Goal: Download file/media

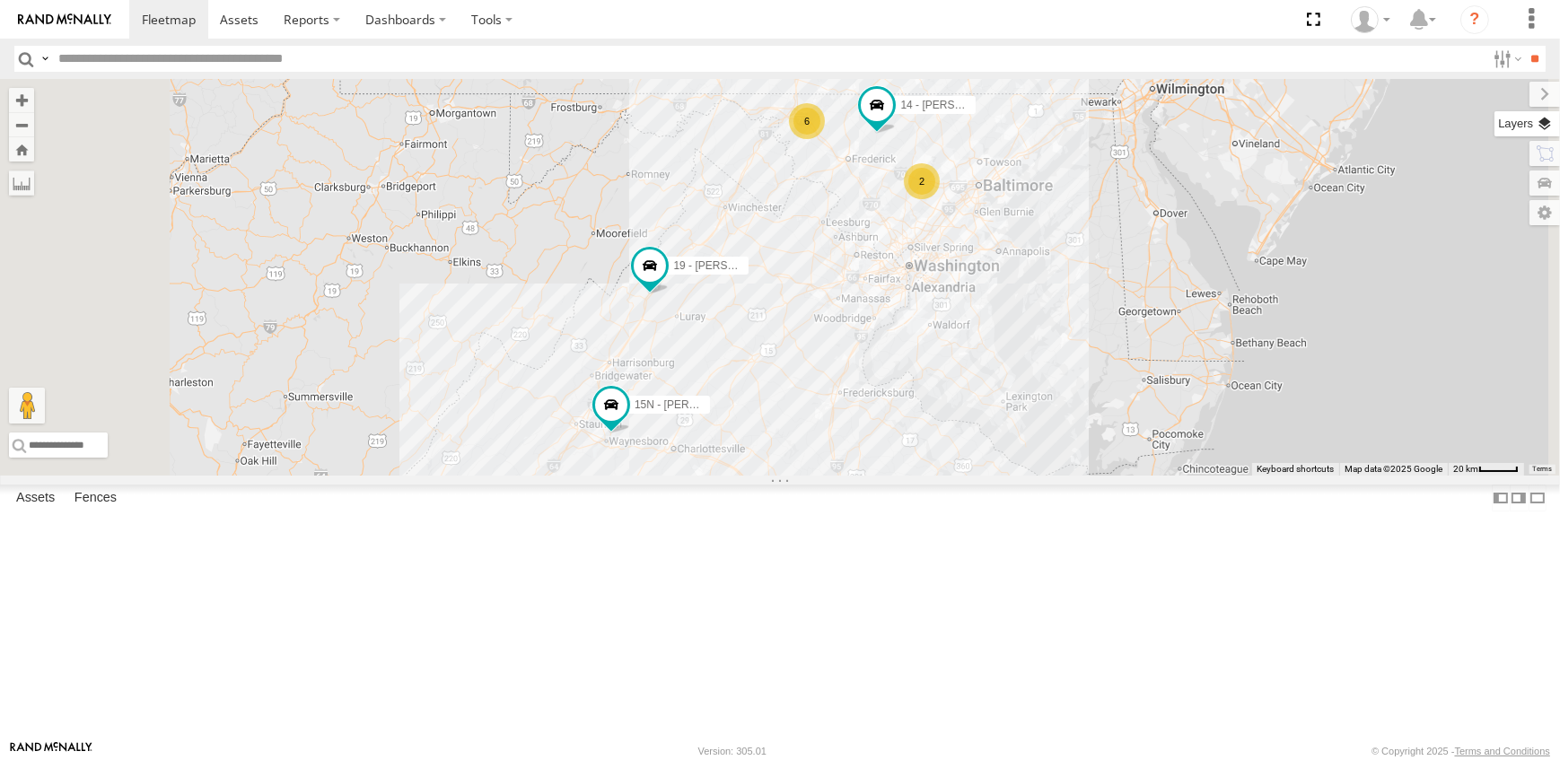
click at [1542, 121] on label at bounding box center [1528, 123] width 66 height 25
click at [0, 0] on span "Overlays" at bounding box center [0, 0] width 0 height 0
click at [0, 0] on span "Traffic" at bounding box center [0, 0] width 0 height 0
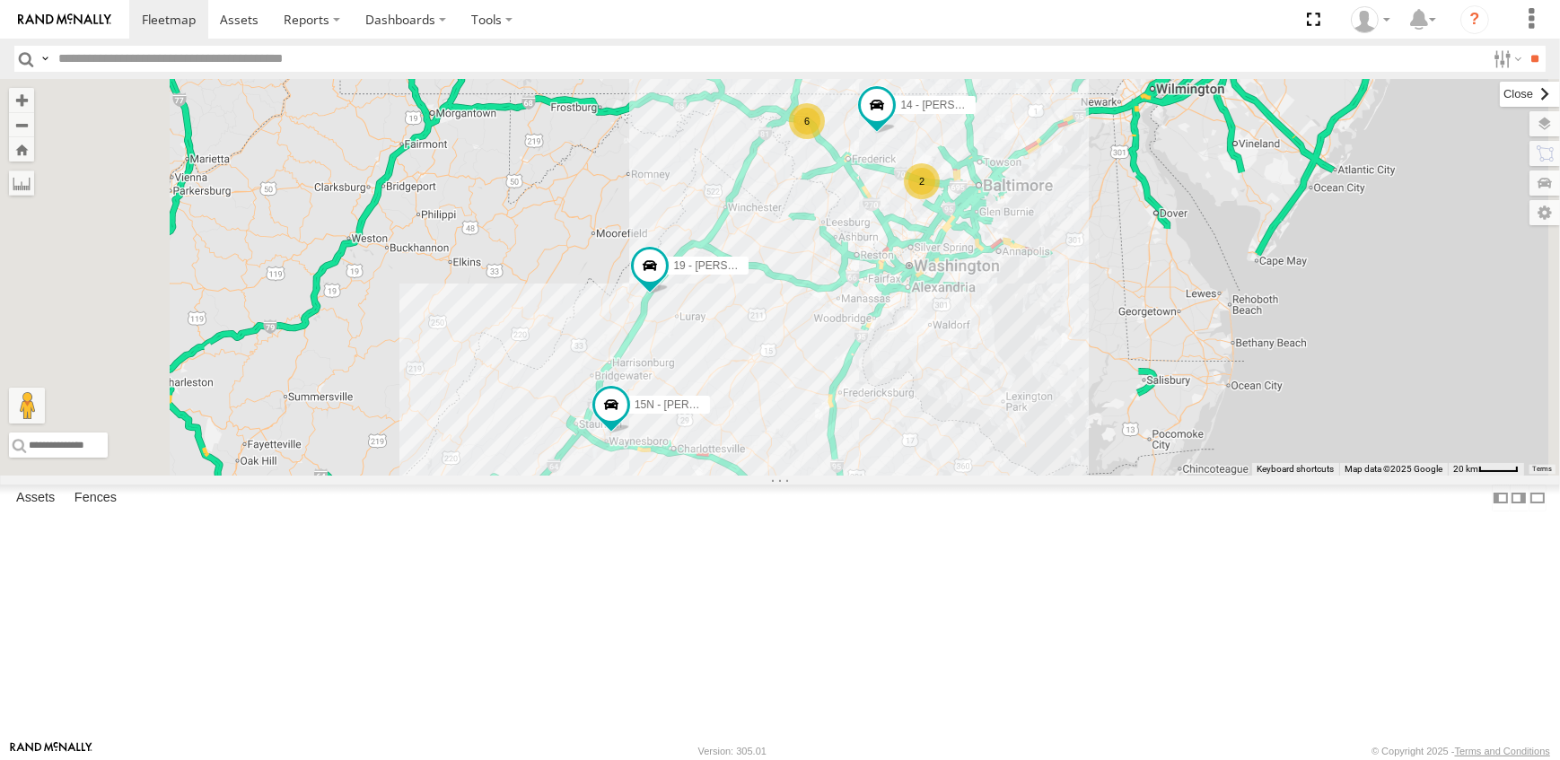
click at [1500, 90] on label at bounding box center [1530, 94] width 60 height 25
click at [893, 122] on span at bounding box center [877, 106] width 32 height 32
click at [869, 85] on link at bounding box center [846, 76] width 46 height 17
click at [0, 0] on link at bounding box center [0, 0] width 0 height 0
click at [661, 297] on span at bounding box center [644, 281] width 32 height 32
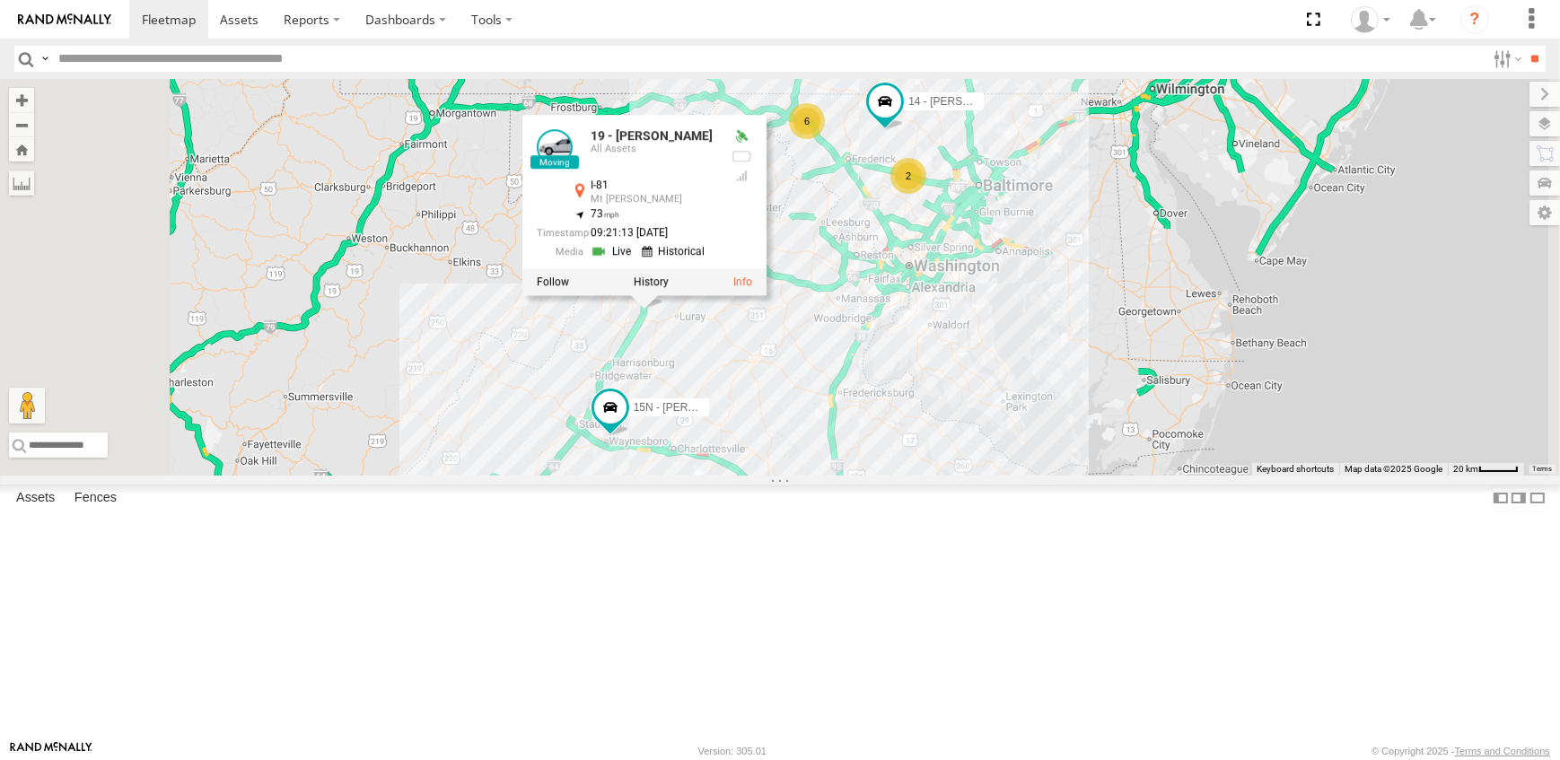
click at [637, 260] on link at bounding box center [614, 251] width 46 height 17
click at [627, 424] on span at bounding box center [610, 407] width 32 height 32
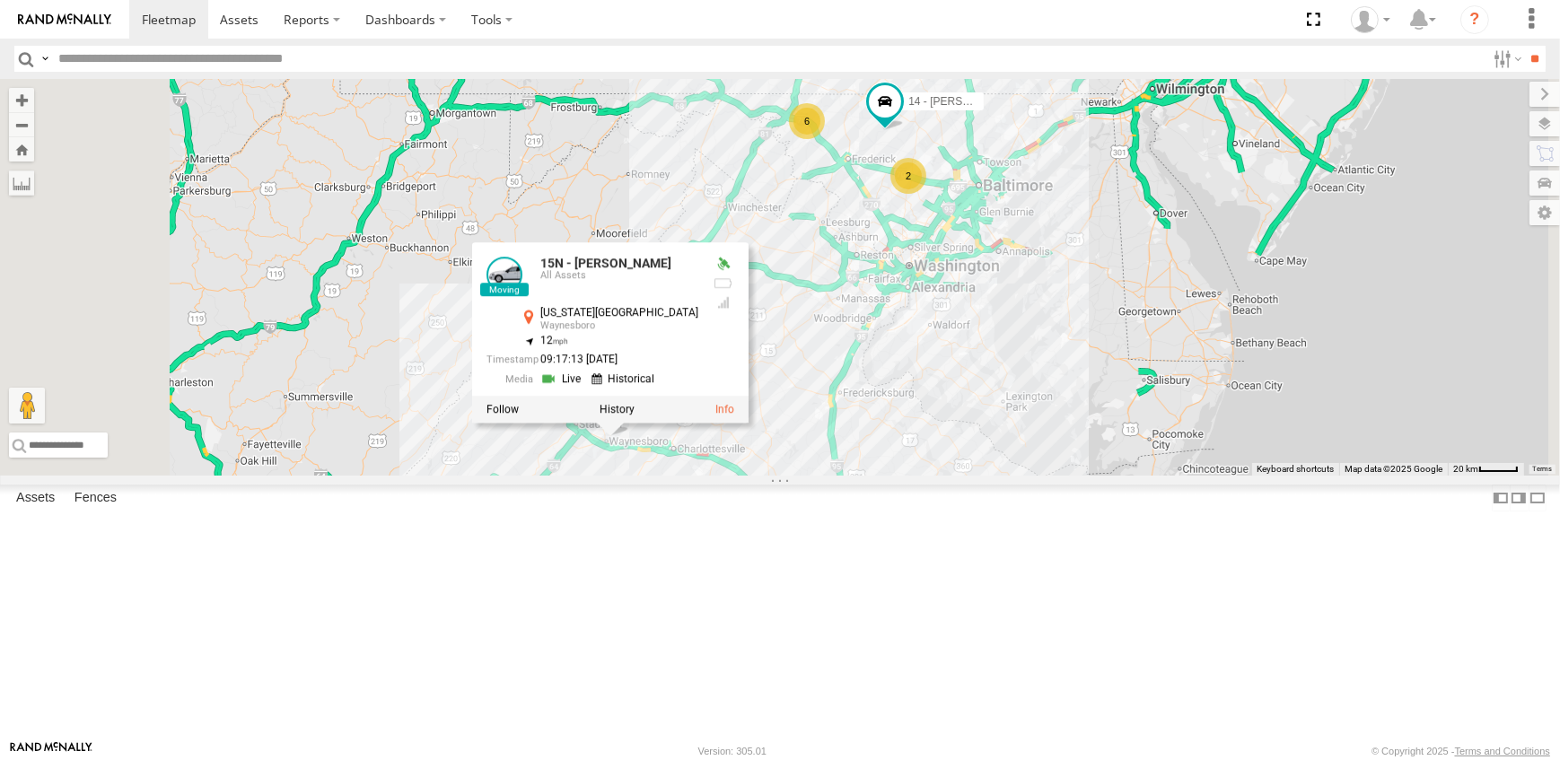
click at [586, 388] on link at bounding box center [564, 379] width 46 height 17
click at [755, 305] on div "19 - MORGAN 14 - JERMAINE 15N - JUSTIN 2 6 15N - JUSTIN All Assets Delaware Ave…" at bounding box center [780, 277] width 1560 height 397
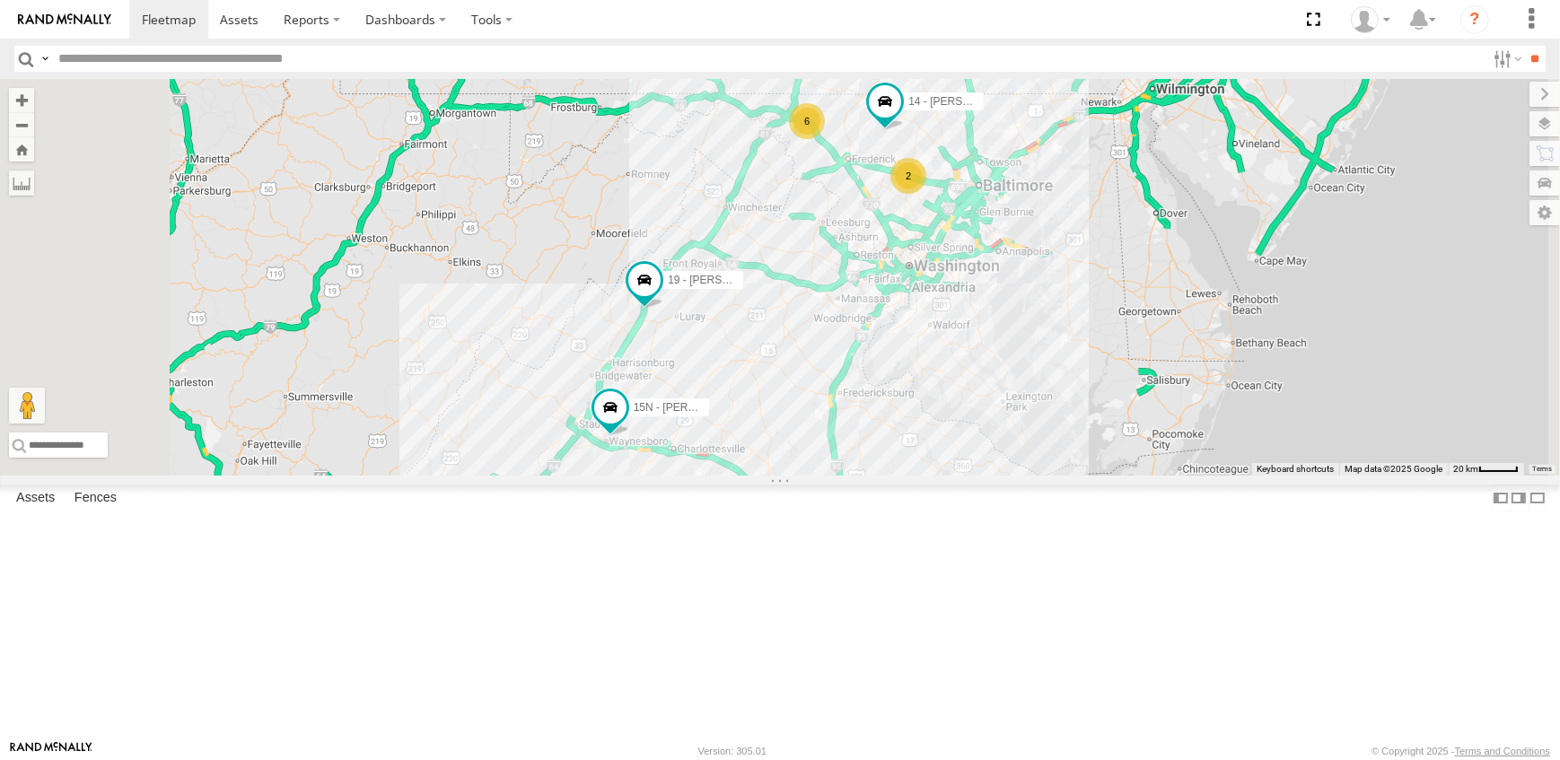
drag, startPoint x: 1266, startPoint y: 504, endPoint x: 1170, endPoint y: 512, distance: 96.4
click at [1170, 476] on div "19 - MORGAN 14 - JERMAINE 15N - JUSTIN 2 6" at bounding box center [780, 277] width 1560 height 397
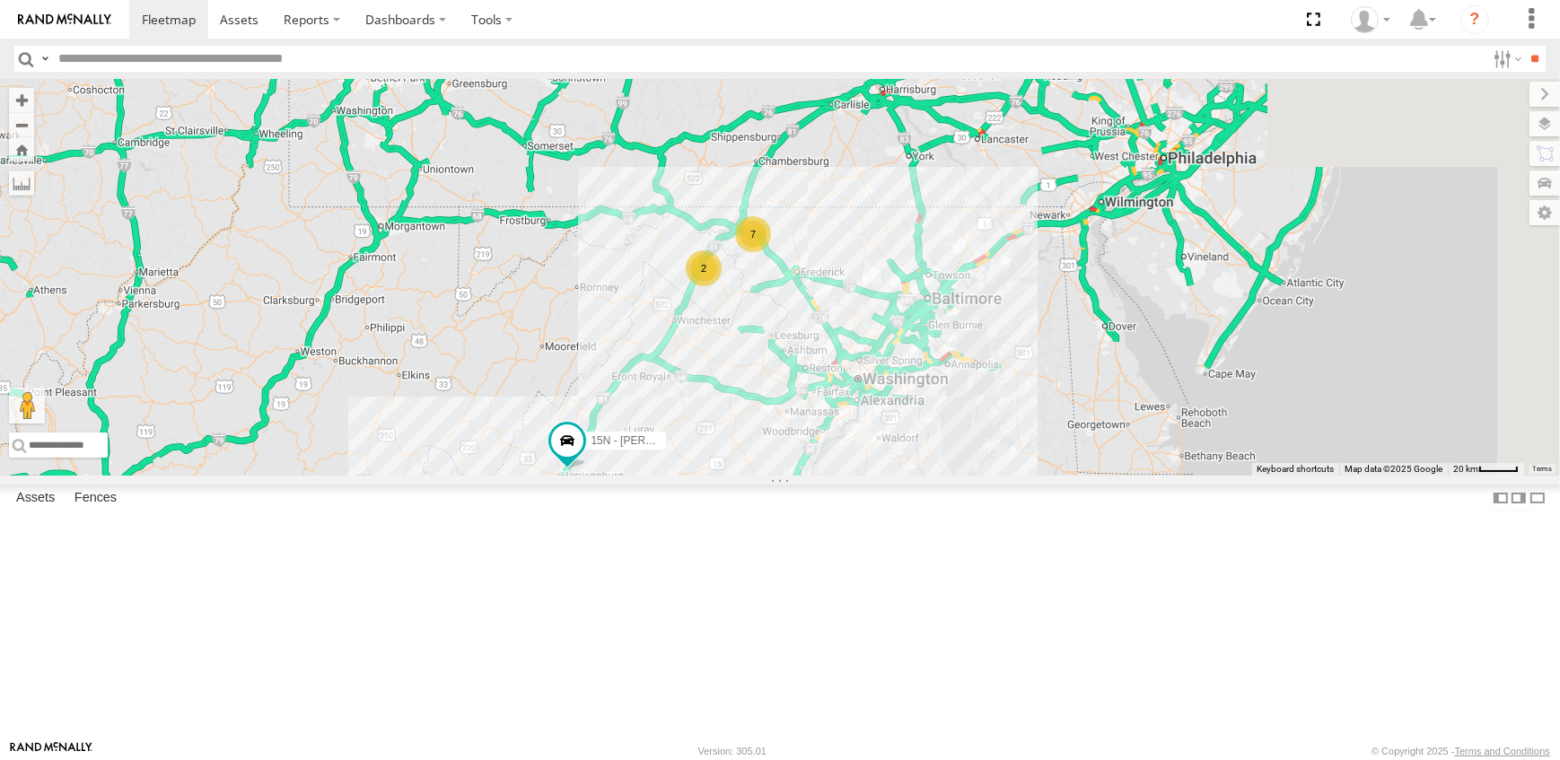
drag, startPoint x: 1106, startPoint y: 319, endPoint x: 979, endPoint y: 438, distance: 174.7
click at [979, 438] on div "19 - MORGAN 2 7 15N - JUSTIN" at bounding box center [780, 277] width 1560 height 397
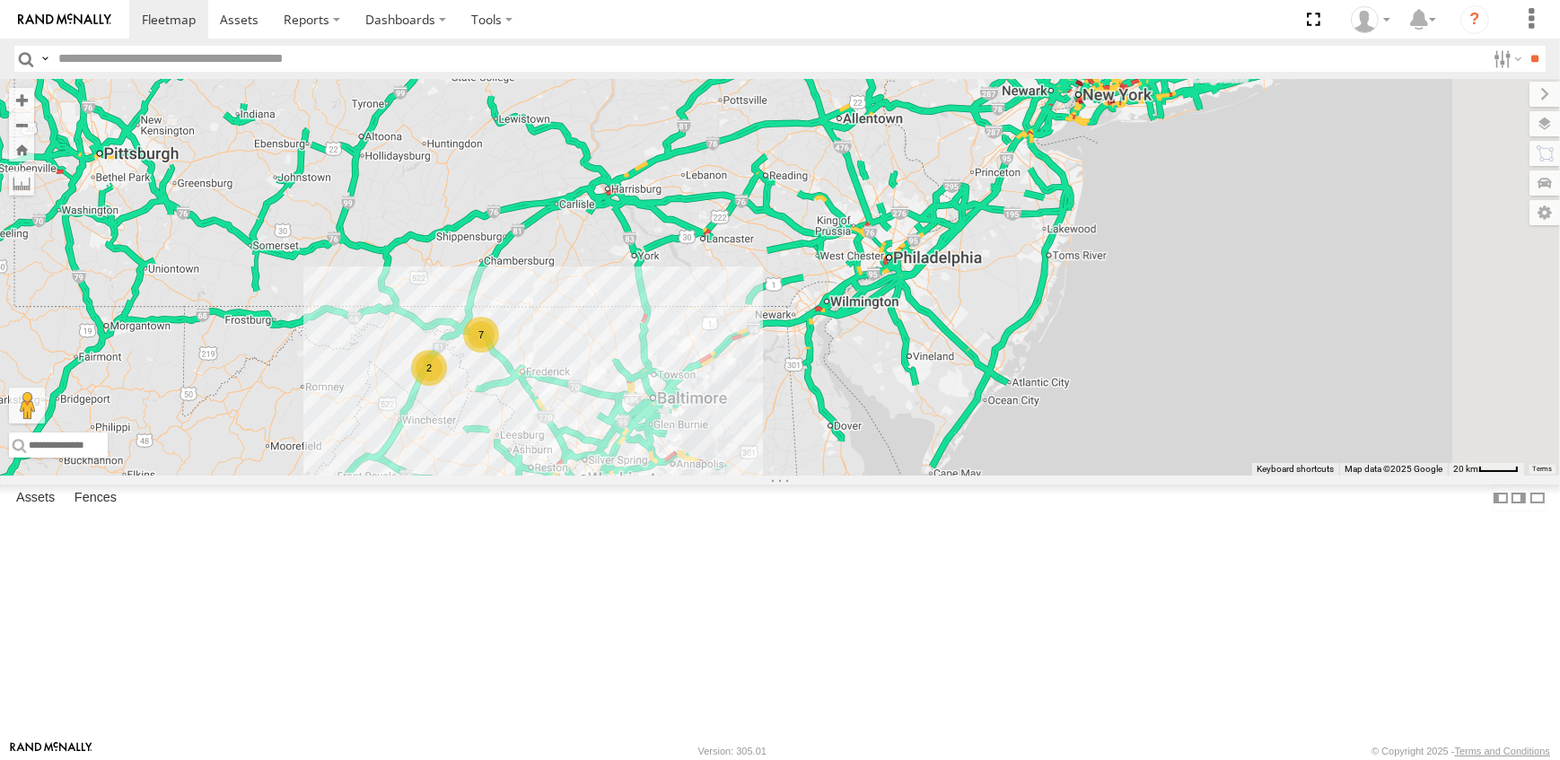
drag, startPoint x: 1271, startPoint y: 165, endPoint x: 869, endPoint y: 385, distance: 458.5
click at [869, 385] on div "19 - MORGAN 2 7 15N - JUSTIN" at bounding box center [780, 277] width 1560 height 397
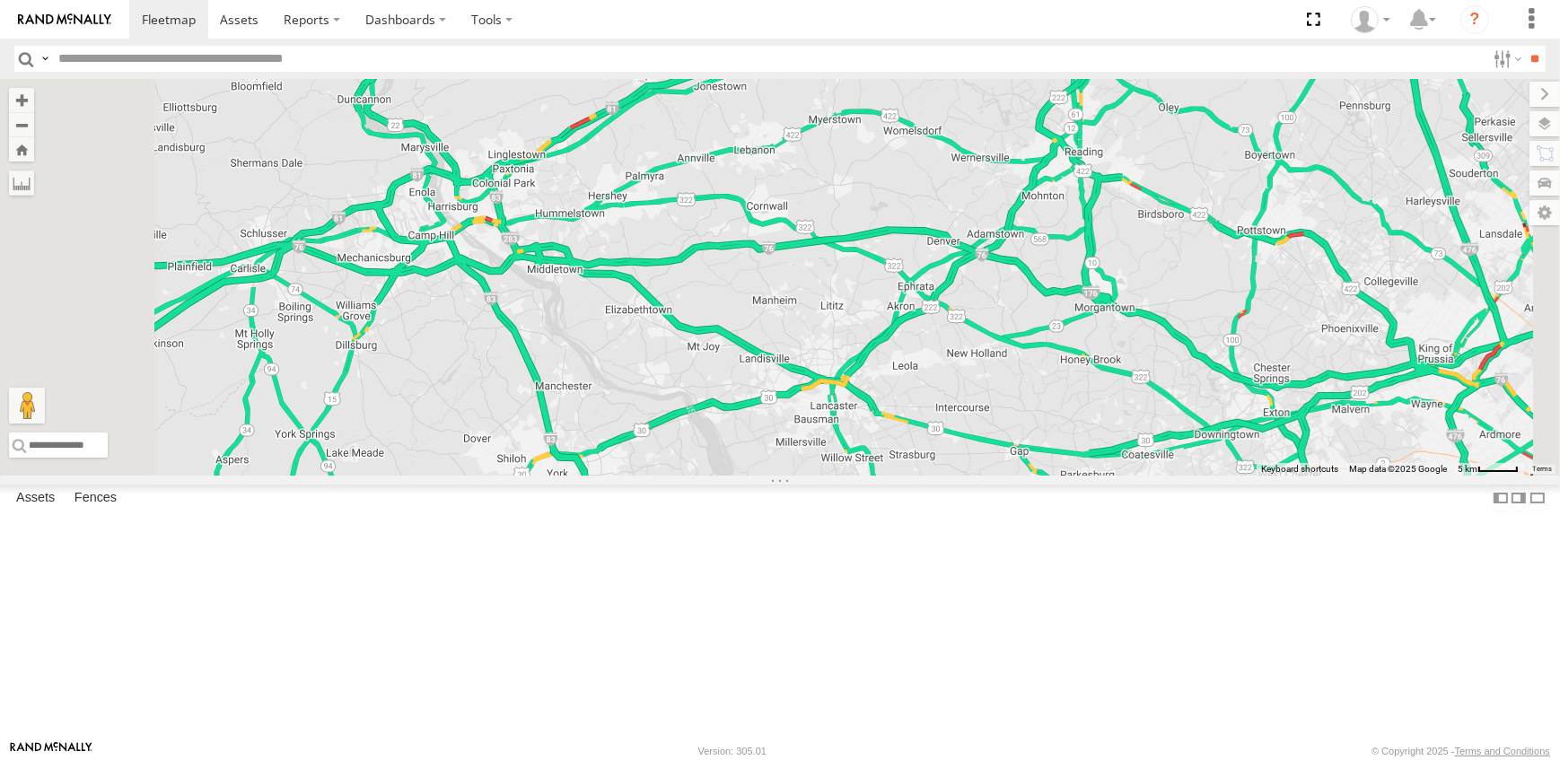
drag, startPoint x: 909, startPoint y: 157, endPoint x: 928, endPoint y: 262, distance: 106.9
click at [928, 262] on div "19 - MORGAN 15N - JUSTIN" at bounding box center [780, 277] width 1560 height 397
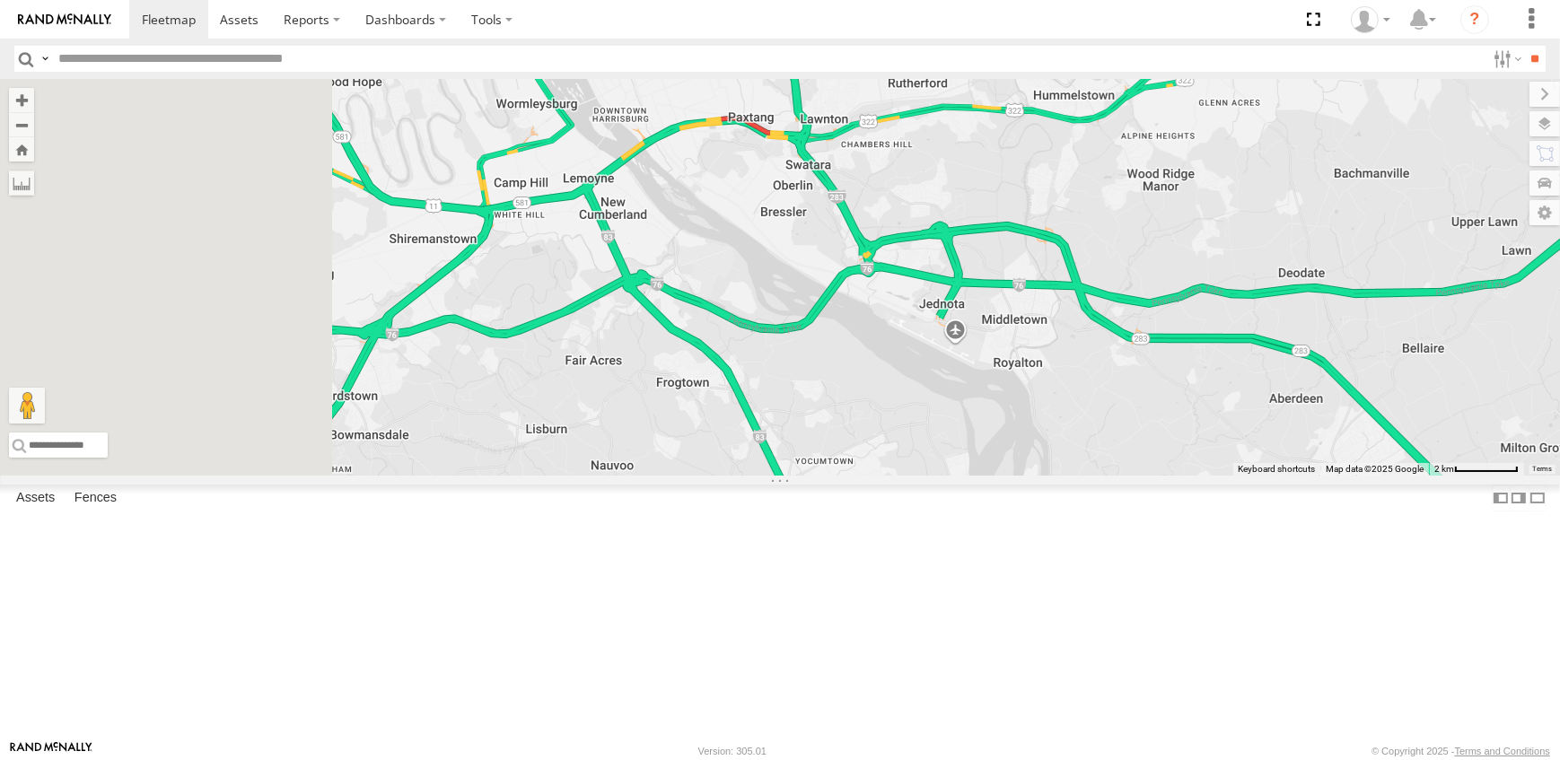
drag, startPoint x: 650, startPoint y: 268, endPoint x: 979, endPoint y: 294, distance: 329.7
click at [979, 294] on div "19 - MORGAN 15N - JUSTIN" at bounding box center [780, 277] width 1560 height 397
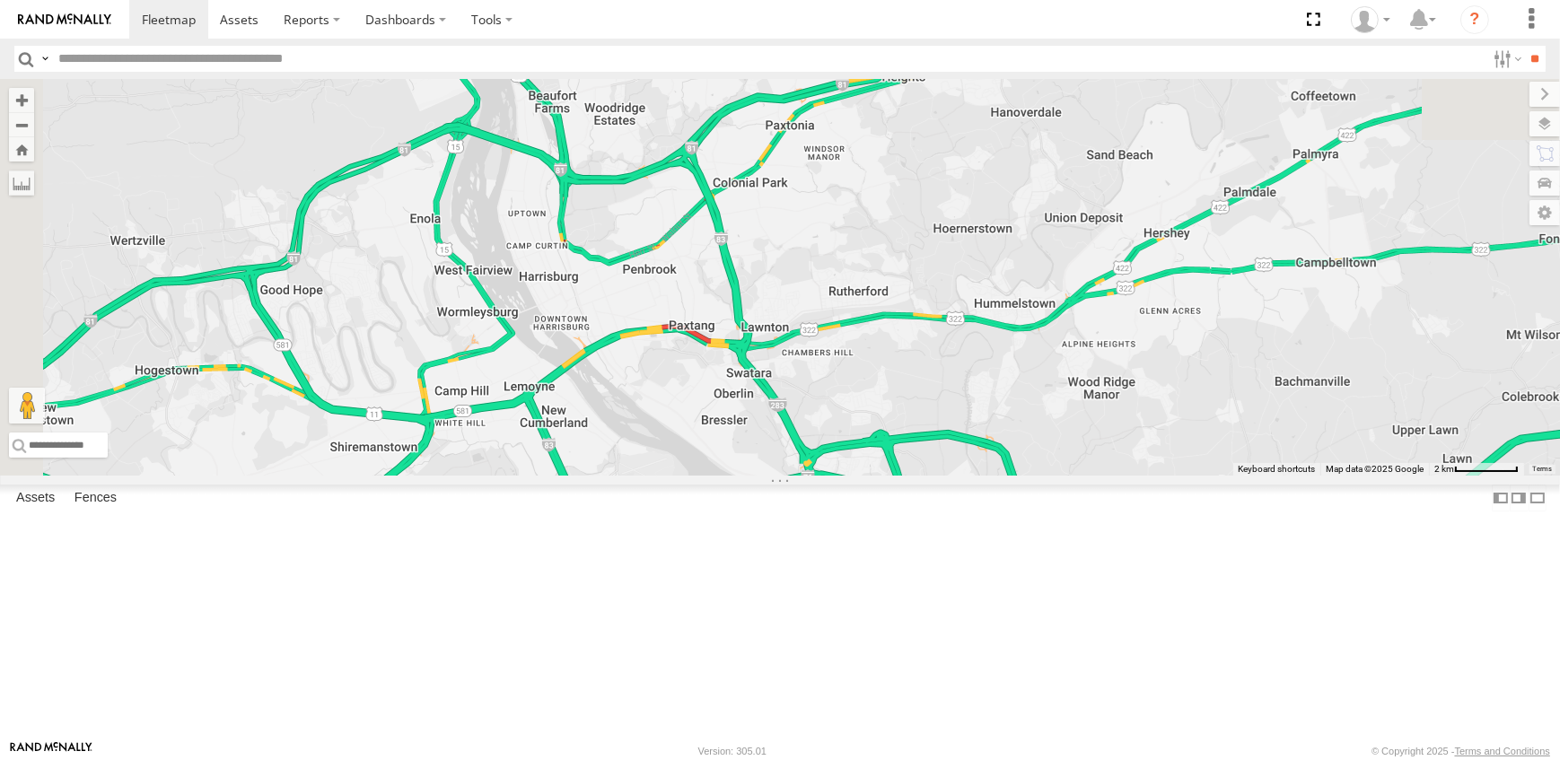
drag, startPoint x: 972, startPoint y: 166, endPoint x: 864, endPoint y: 378, distance: 238.1
click at [864, 378] on div "19 - MORGAN 15N - JUSTIN" at bounding box center [780, 277] width 1560 height 397
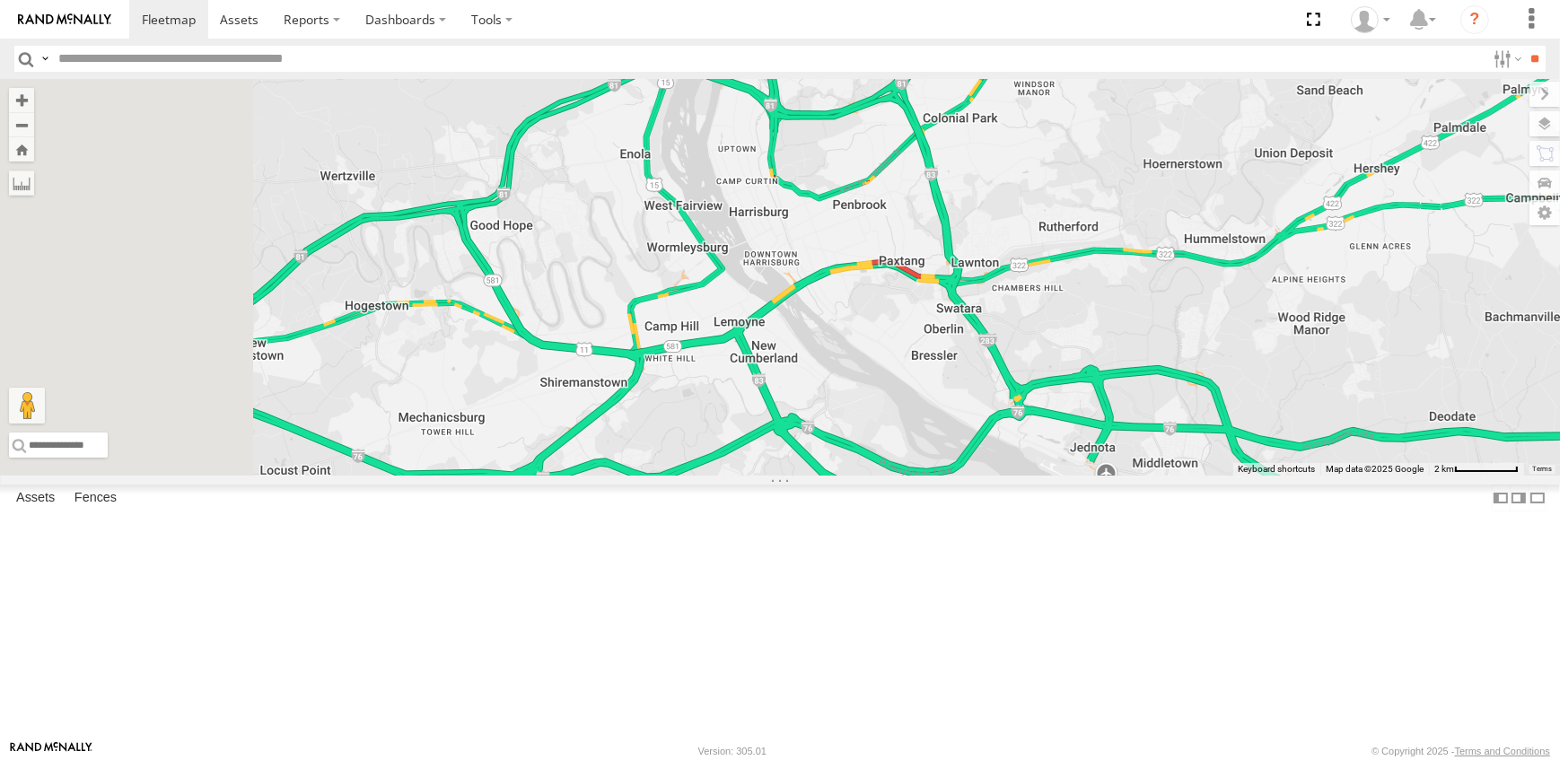
drag, startPoint x: 690, startPoint y: 574, endPoint x: 948, endPoint y: 481, distance: 273.8
click at [948, 476] on div "19 - MORGAN 15N - JUSTIN" at bounding box center [780, 277] width 1560 height 397
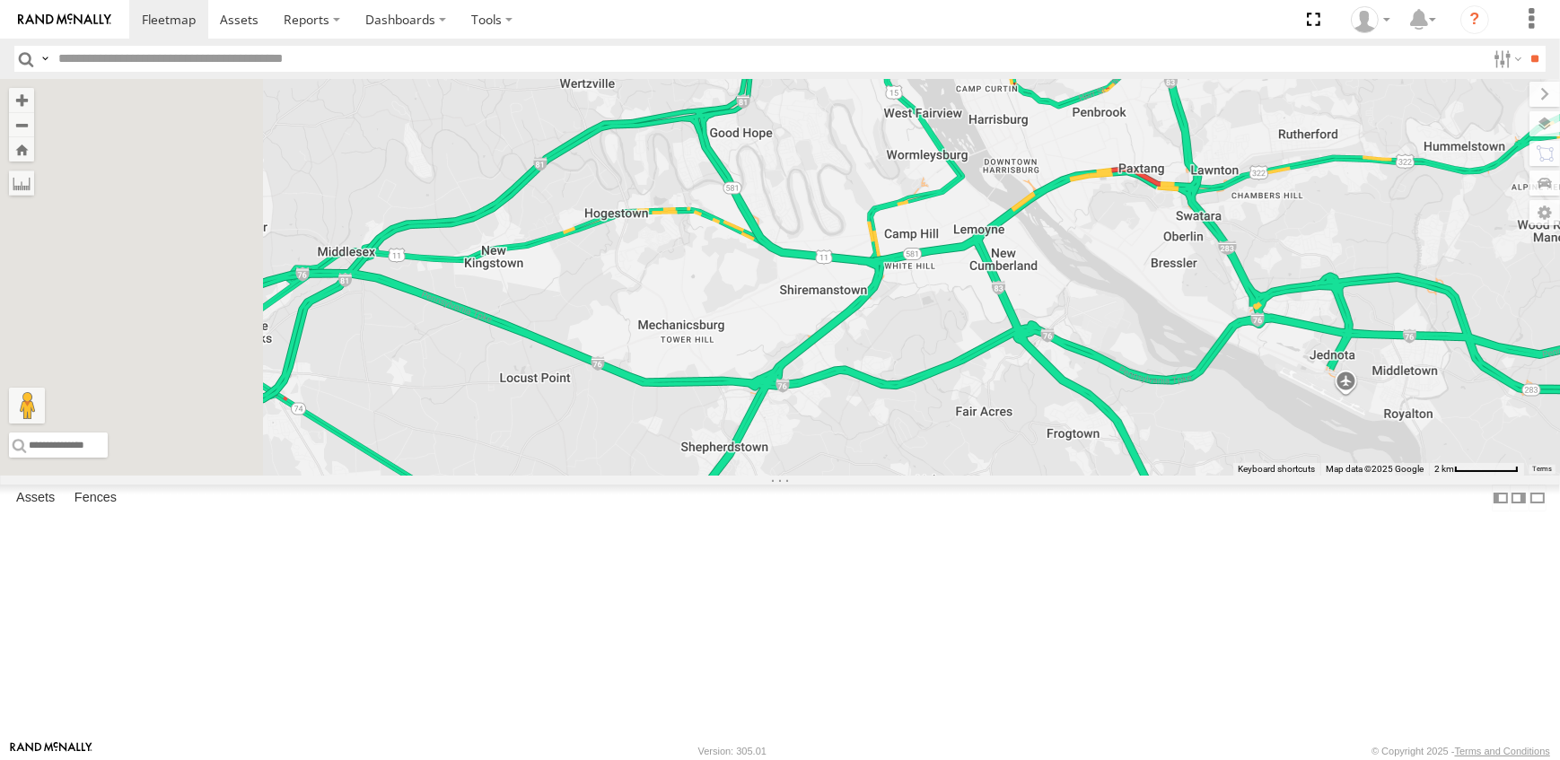
drag, startPoint x: 751, startPoint y: 416, endPoint x: 966, endPoint y: 377, distance: 218.0
click at [966, 377] on div "19 - MORGAN 15N - JUSTIN" at bounding box center [780, 277] width 1560 height 397
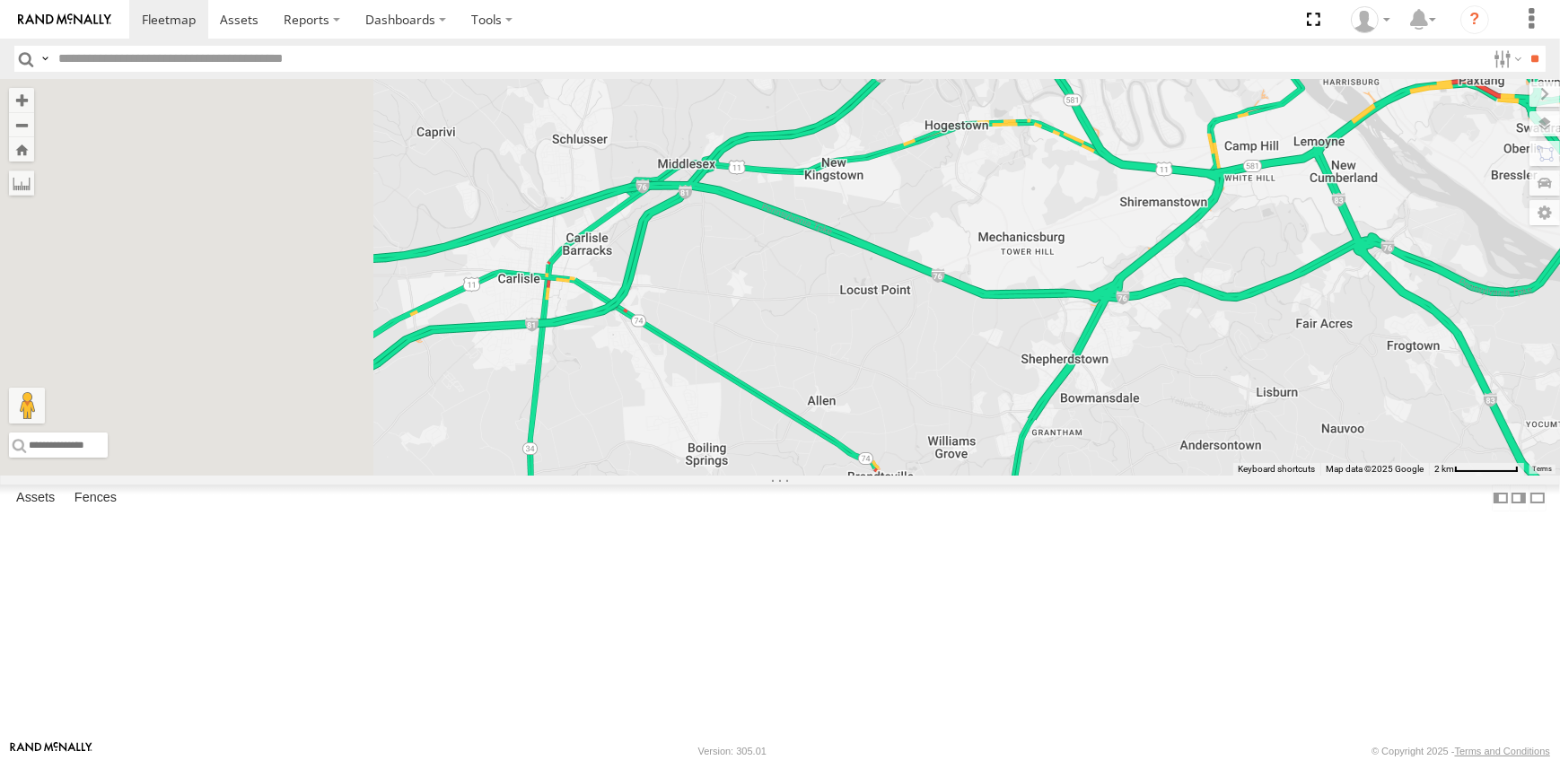
drag, startPoint x: 628, startPoint y: 533, endPoint x: 969, endPoint y: 434, distance: 354.6
click at [969, 434] on div "19 - MORGAN 15N - JUSTIN" at bounding box center [780, 277] width 1560 height 397
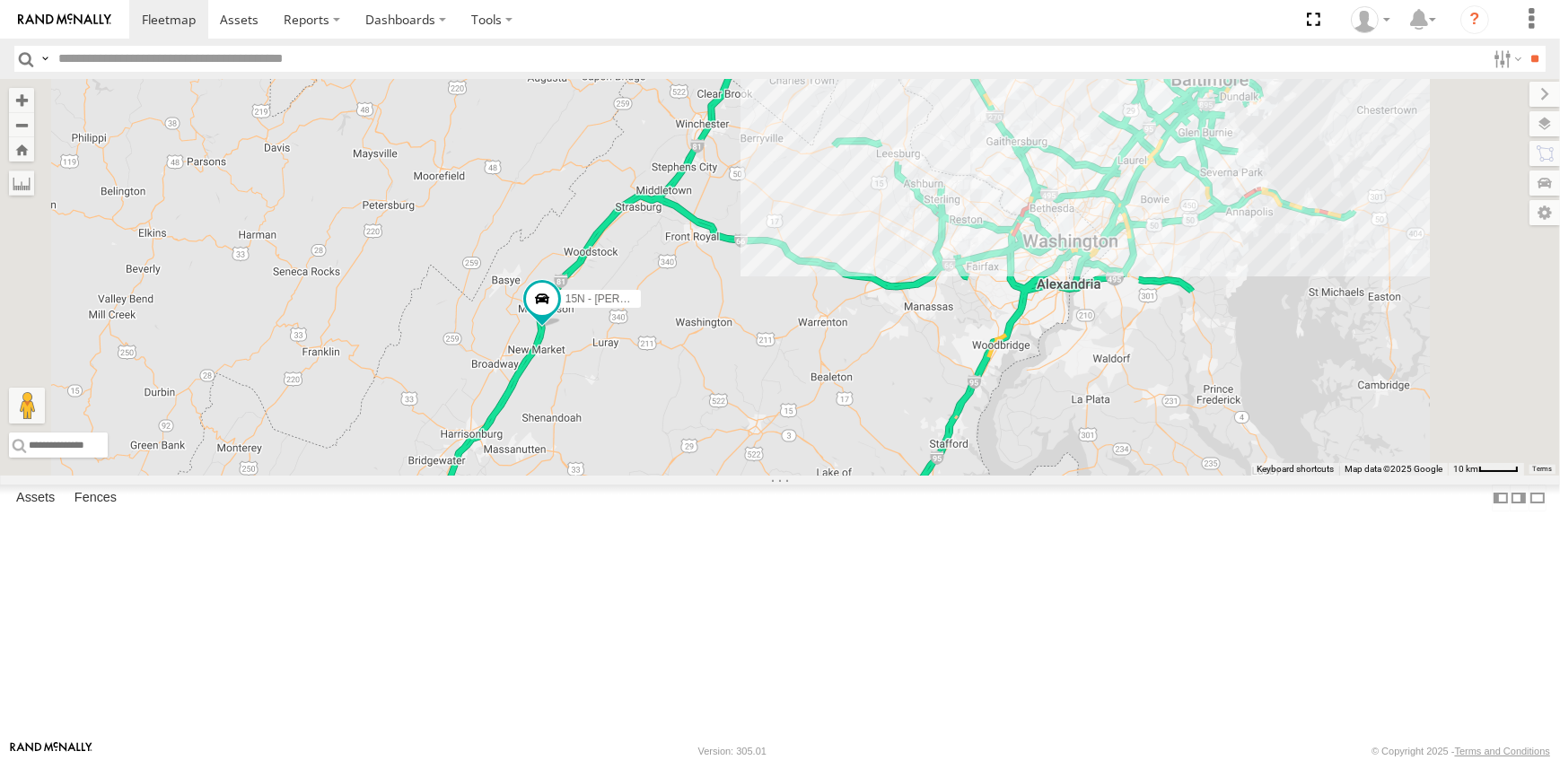
drag, startPoint x: 1097, startPoint y: 350, endPoint x: 1041, endPoint y: 416, distance: 86.0
click at [1041, 416] on div "19 - MORGAN 15N - JUSTIN 2" at bounding box center [780, 277] width 1560 height 397
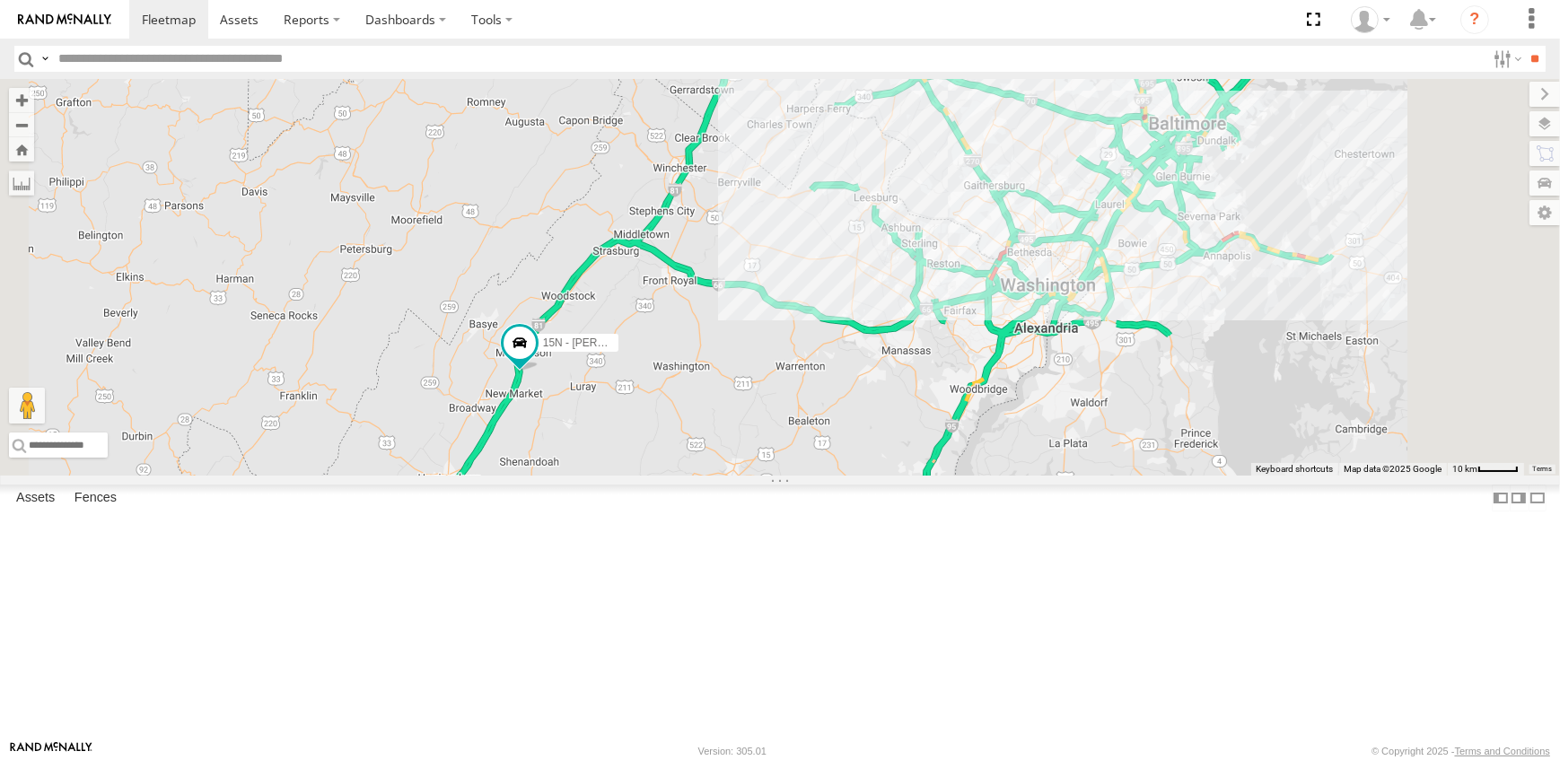
drag, startPoint x: 1073, startPoint y: 181, endPoint x: 906, endPoint y: 271, distance: 189.6
click at [970, 294] on div "19 - MORGAN 15N - JUSTIN 2 7" at bounding box center [780, 277] width 1560 height 397
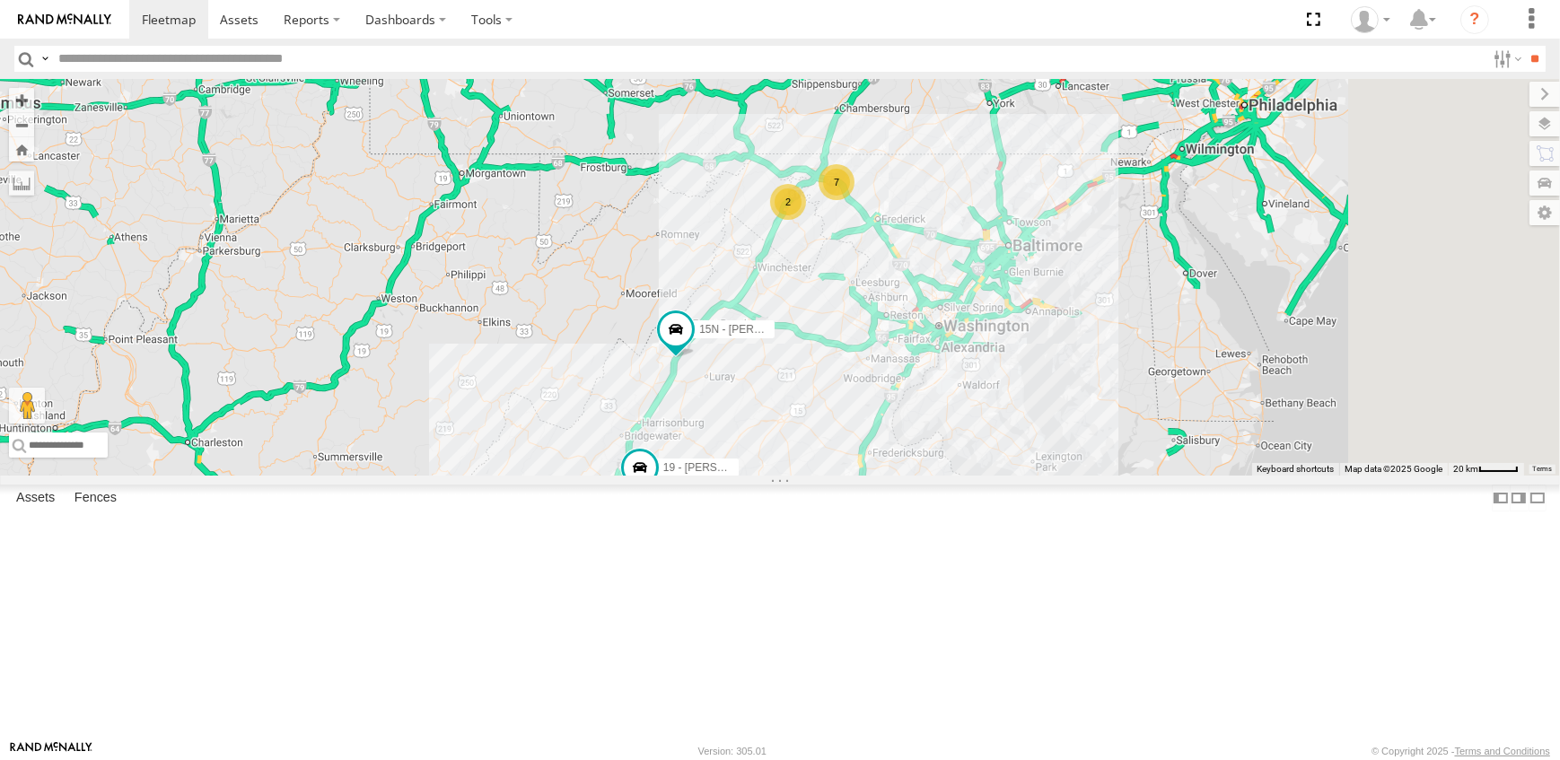
drag, startPoint x: 1076, startPoint y: 394, endPoint x: 1024, endPoint y: 467, distance: 89.4
click at [1024, 467] on div "19 - MORGAN 2 7 15N - JUSTIN" at bounding box center [780, 277] width 1560 height 397
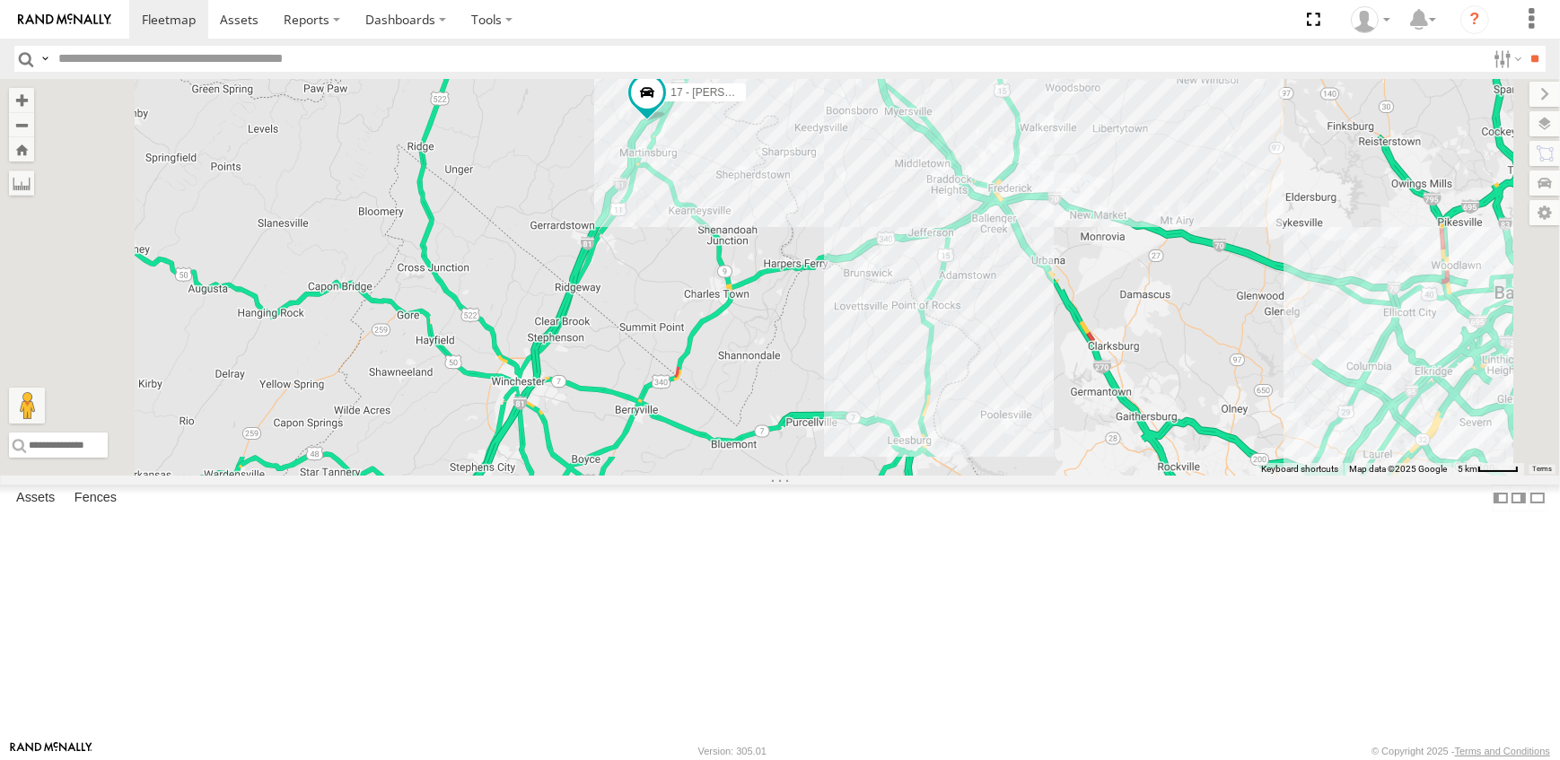
drag, startPoint x: 1043, startPoint y: 196, endPoint x: 1022, endPoint y: 242, distance: 51.4
click at [1022, 242] on div "09N - RICK 17 - JEFF 7" at bounding box center [780, 277] width 1560 height 397
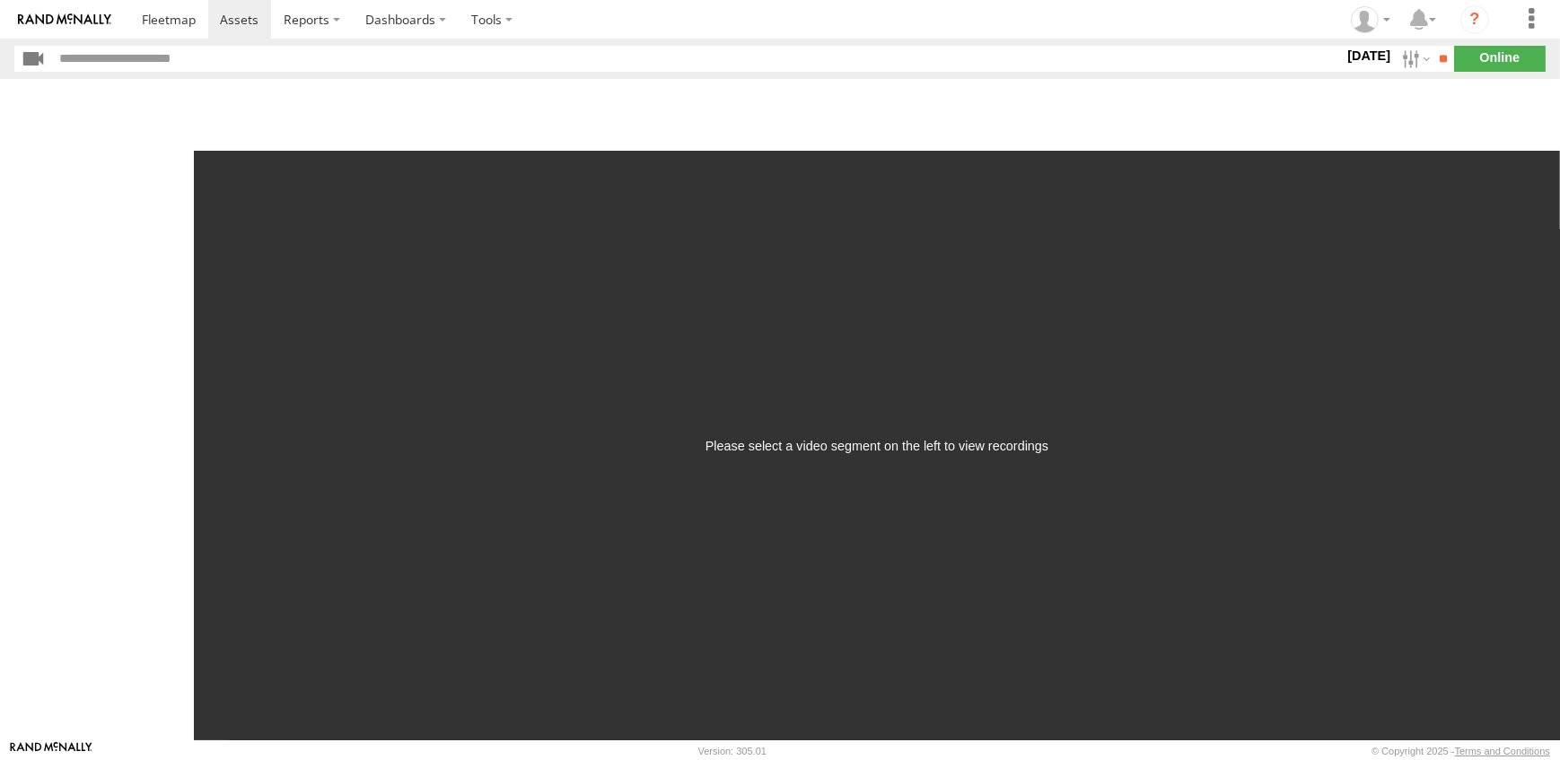
click at [1362, 49] on label "11 Aug 25" at bounding box center [1369, 56] width 50 height 20
click at [0, 0] on label at bounding box center [0, 0] width 0 height 0
click at [1434, 53] on input "**" at bounding box center [1444, 59] width 21 height 26
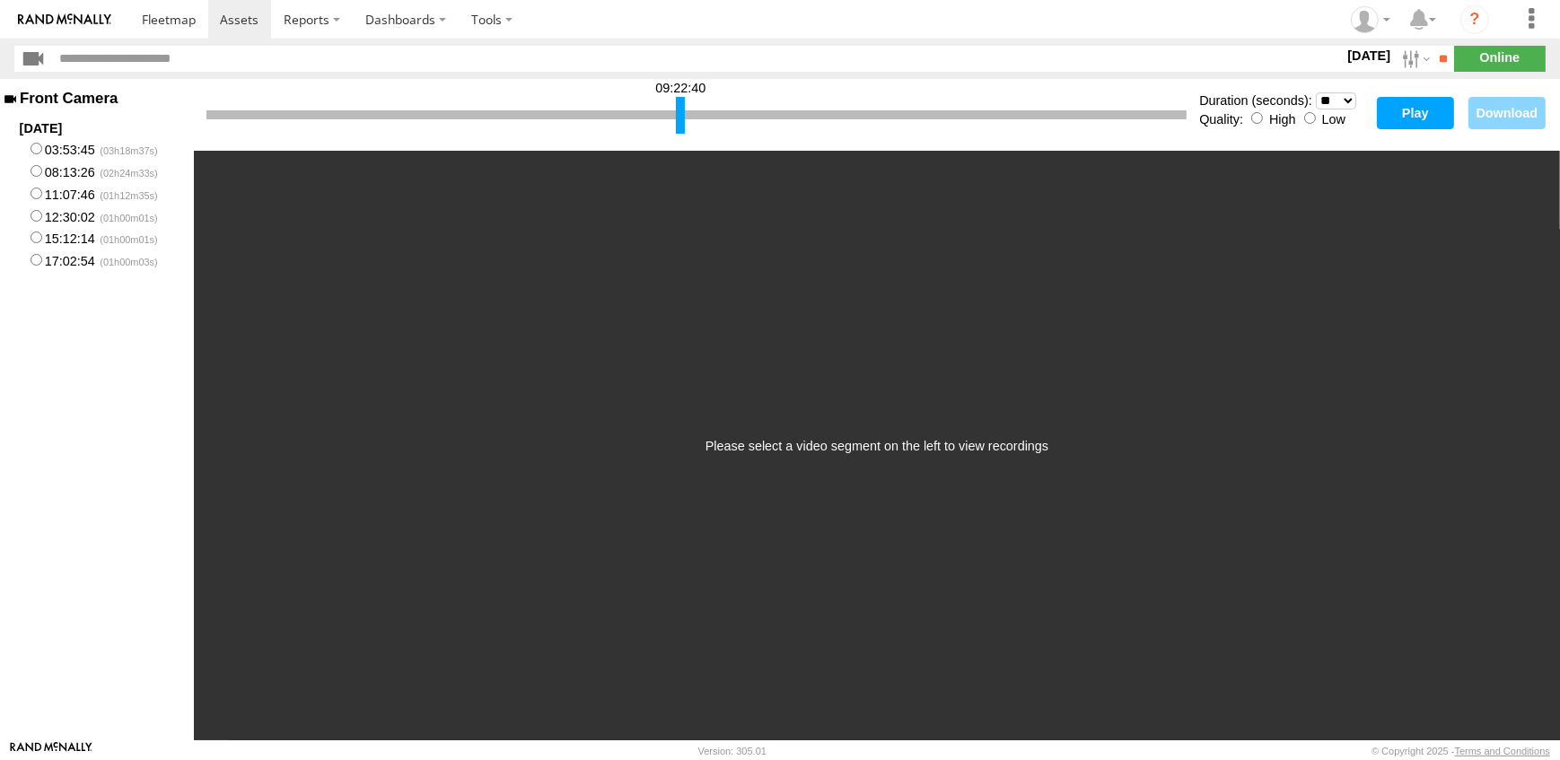
drag, startPoint x: 210, startPoint y: 119, endPoint x: 680, endPoint y: 146, distance: 470.3
click at [680, 146] on div "09:22:40 Duration (seconds): * ** ** ** ** ** ** *** *** *** *** Quality: High …" at bounding box center [877, 115] width 1367 height 72
click at [1348, 99] on select "* ** ** ** ** ** ** *** *** *** ***" at bounding box center [1336, 100] width 40 height 17
select select "**"
click at [1316, 92] on select "* ** ** ** ** ** ** *** *** *** ***" at bounding box center [1336, 100] width 40 height 17
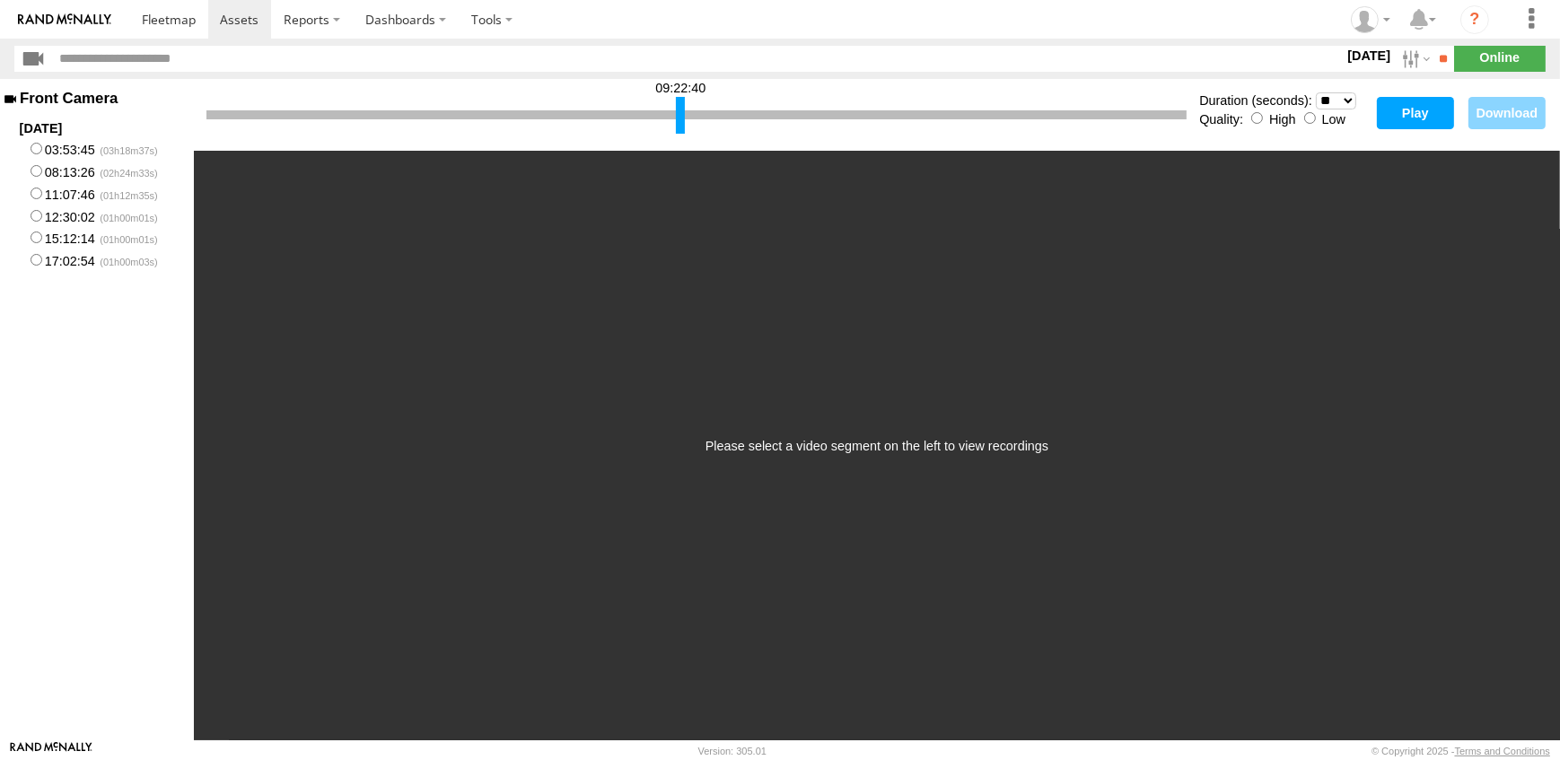
click at [1412, 111] on button "Play" at bounding box center [1415, 113] width 77 height 32
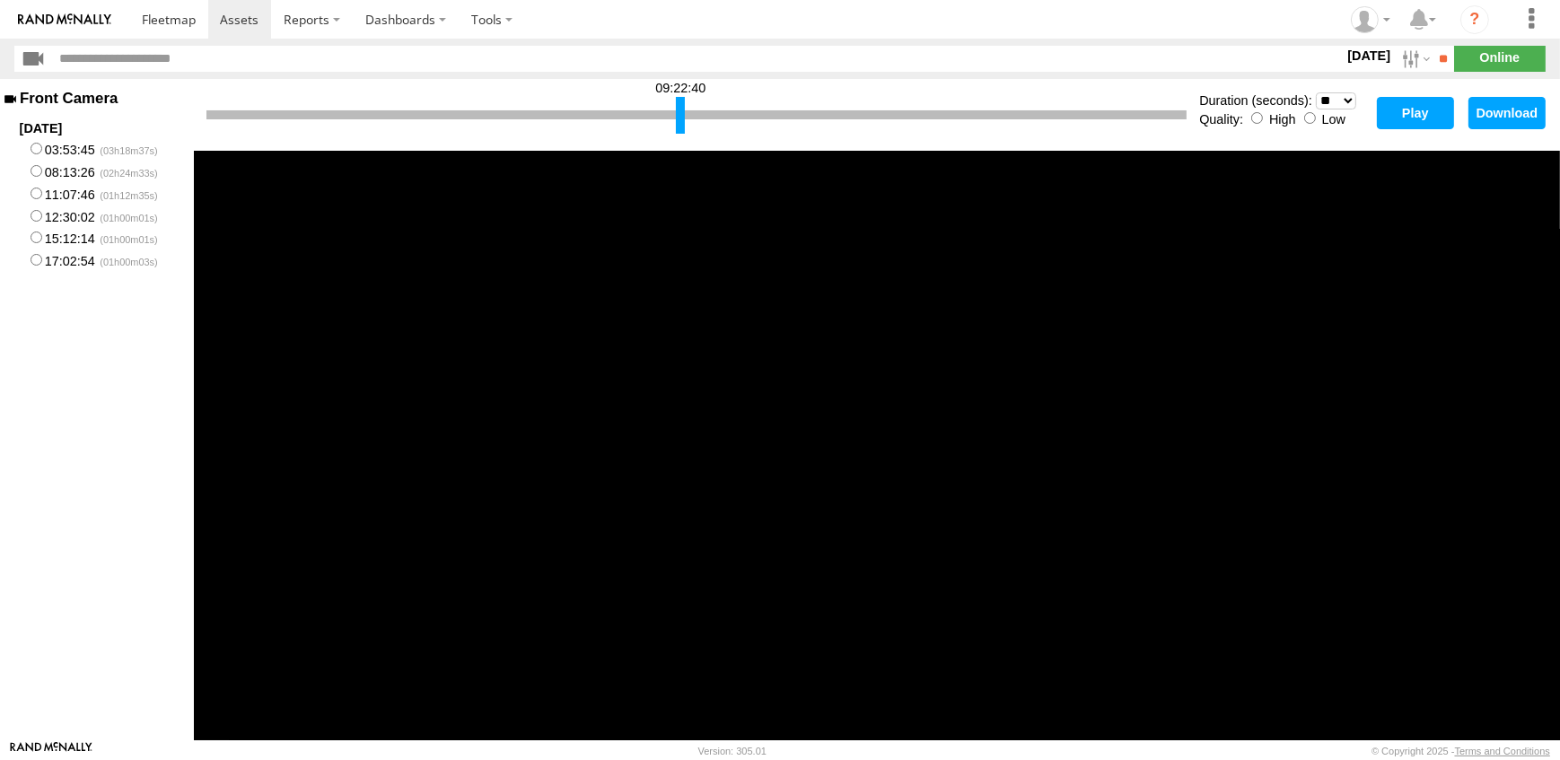
click at [1511, 106] on button "Download" at bounding box center [1507, 113] width 77 height 32
